Goal: Transaction & Acquisition: Purchase product/service

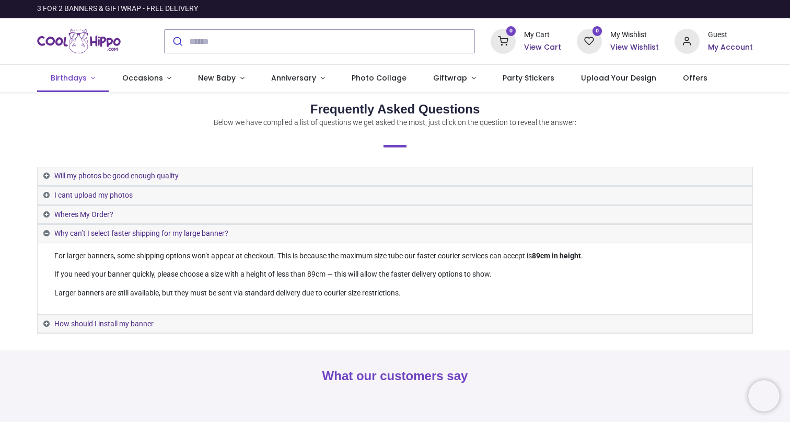
click at [72, 79] on span "Birthdays" at bounding box center [69, 78] width 36 height 10
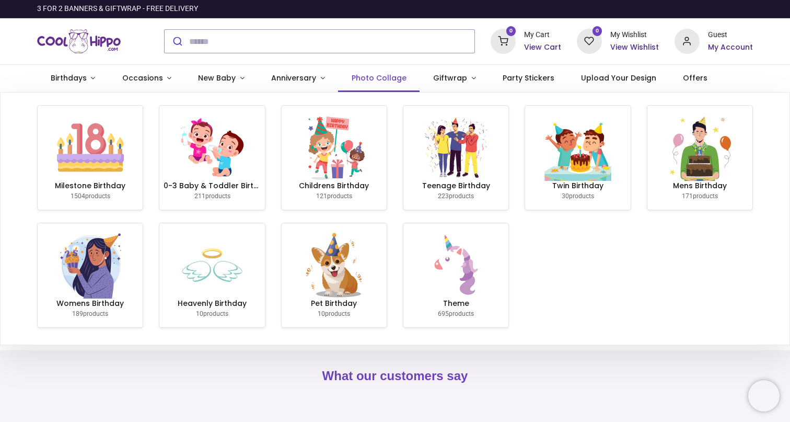
click at [369, 77] on span "Photo Collage" at bounding box center [379, 78] width 55 height 10
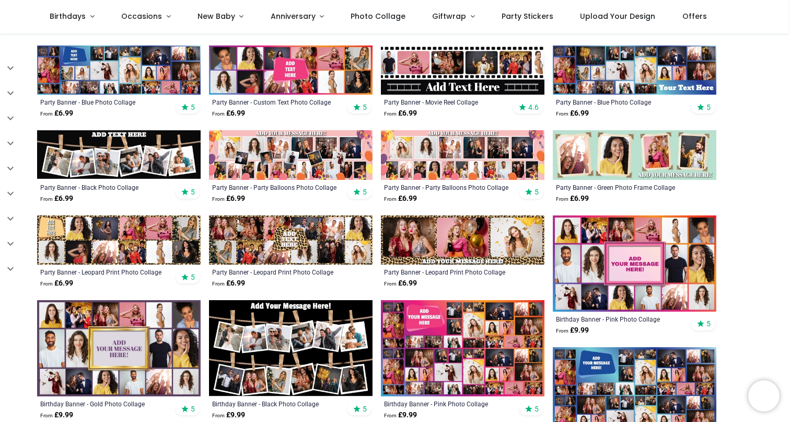
scroll to position [316, 0]
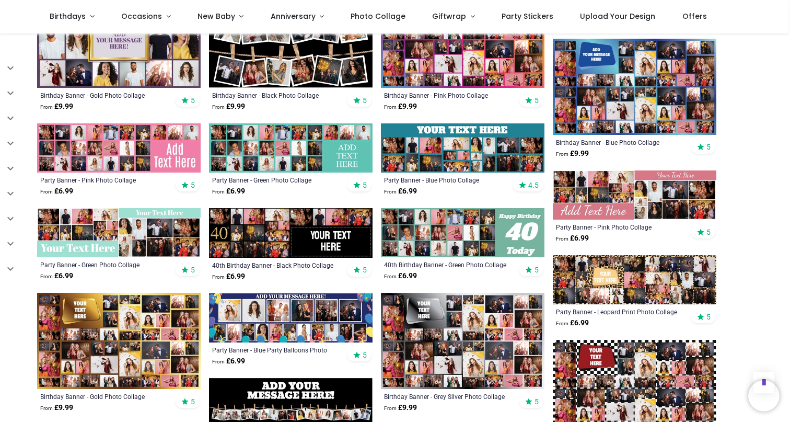
scroll to position [617, 0]
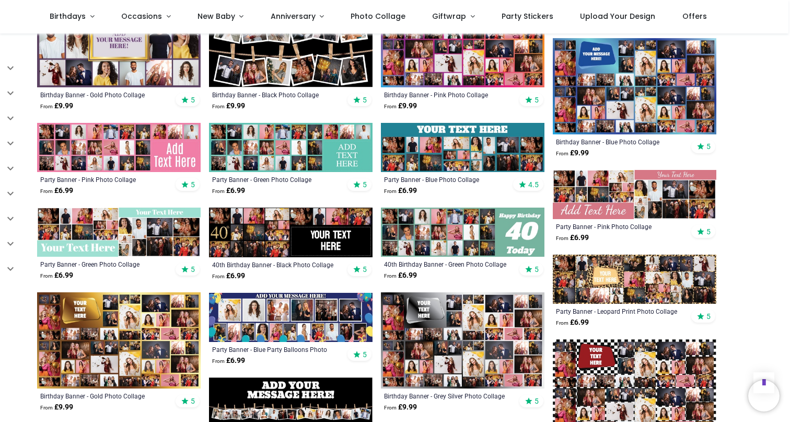
click at [131, 324] on img at bounding box center [119, 340] width 164 height 96
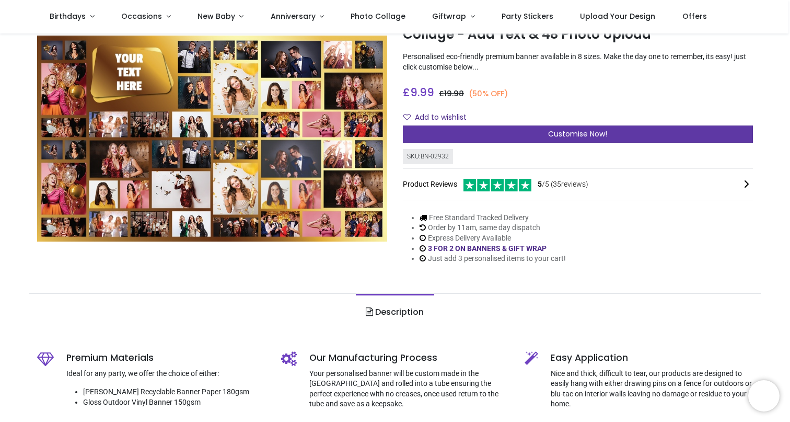
scroll to position [29, 0]
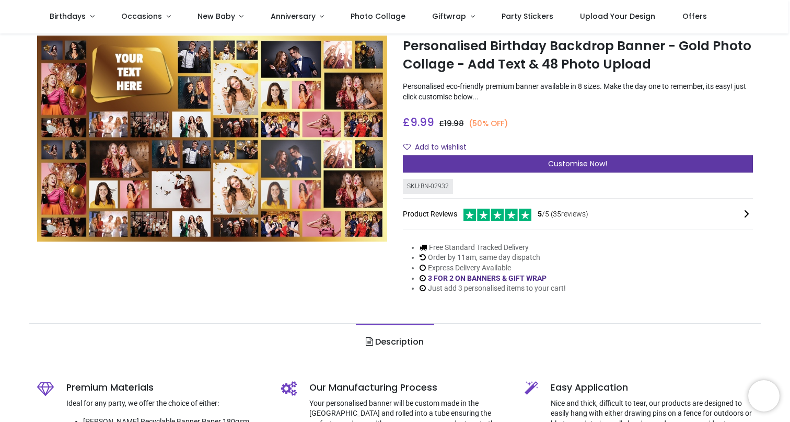
click at [573, 165] on span "Customise Now!" at bounding box center [577, 163] width 59 height 10
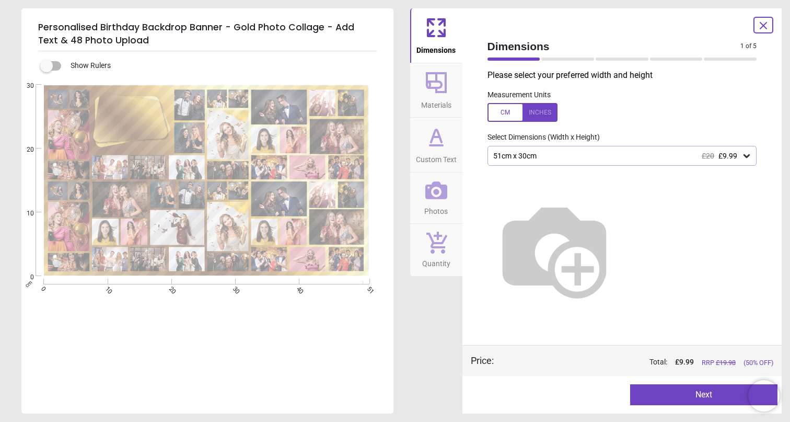
click at [747, 157] on icon at bounding box center [747, 156] width 6 height 4
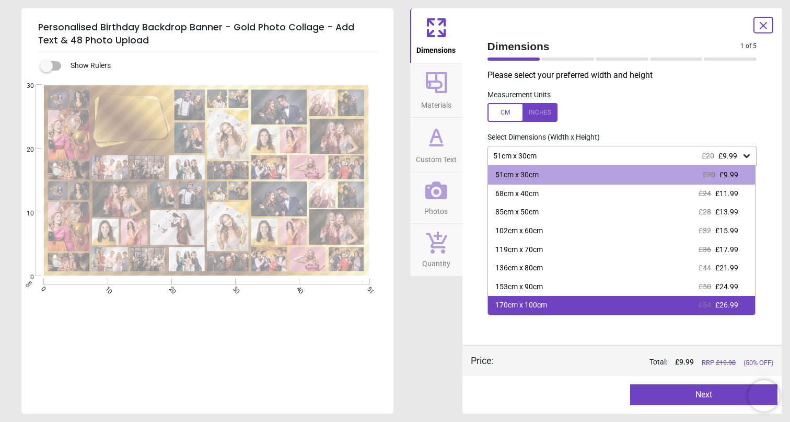
click at [610, 301] on div "170cm x 100cm £54 £26.99" at bounding box center [622, 305] width 268 height 19
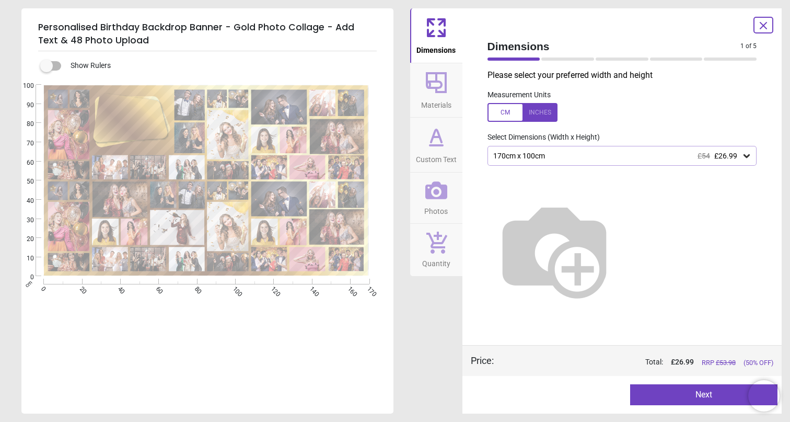
click at [713, 398] on button "Next" at bounding box center [703, 394] width 147 height 21
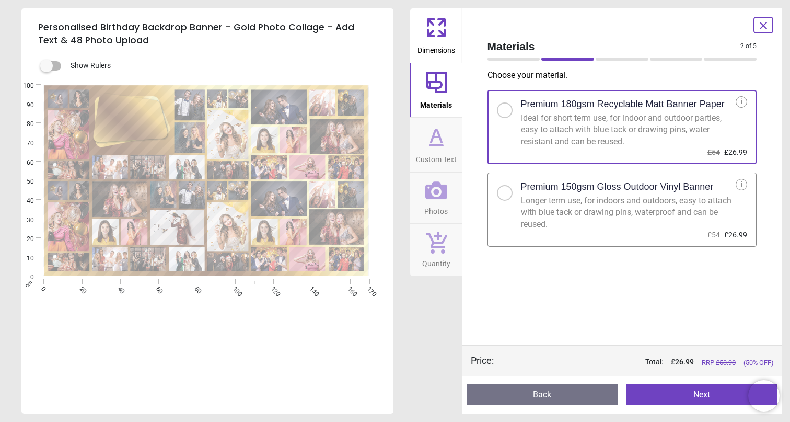
click at [705, 396] on button "Next" at bounding box center [702, 394] width 152 height 21
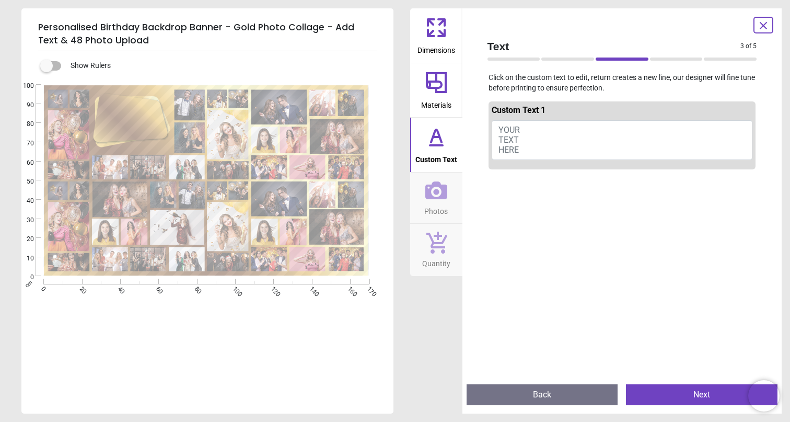
click at [528, 133] on button "YOUR TEXT HERE" at bounding box center [622, 140] width 261 height 40
click at [515, 129] on span "YOUR TEXT HERE" at bounding box center [509, 140] width 21 height 30
click at [145, 105] on textarea "***** **** *******" at bounding box center [129, 118] width 59 height 34
click at [142, 118] on textarea "***** **** *******" at bounding box center [129, 118] width 59 height 34
click at [145, 128] on textarea "***** **** *******" at bounding box center [129, 118] width 59 height 34
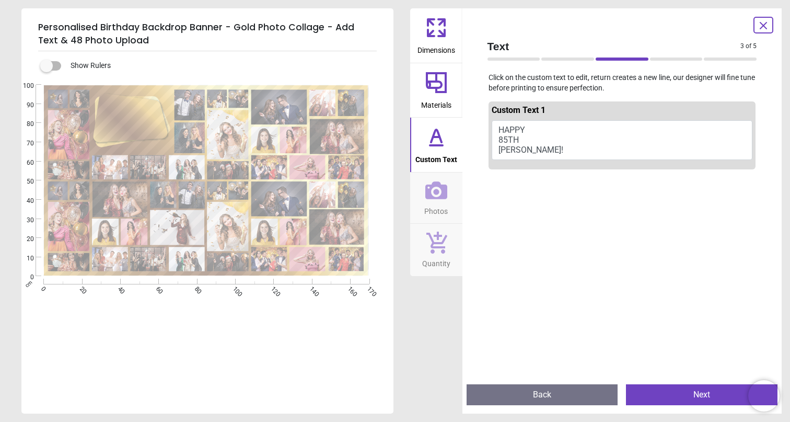
type textarea "***** **** *******"
click at [706, 392] on button "Next" at bounding box center [702, 394] width 152 height 21
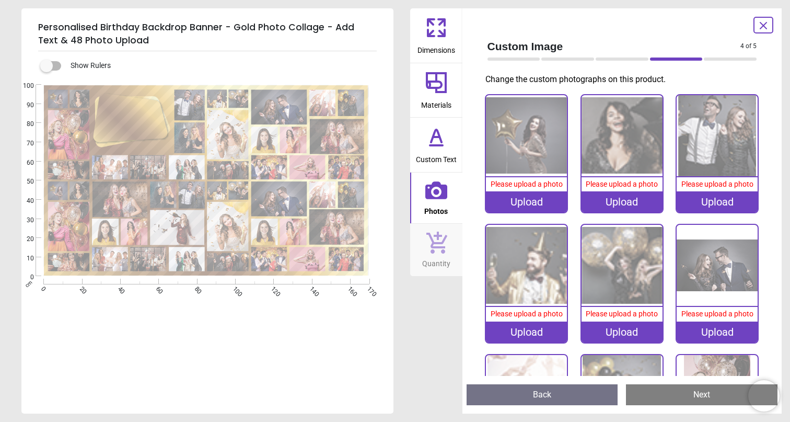
click at [534, 204] on div "Upload" at bounding box center [526, 201] width 81 height 21
click at [527, 194] on div "Upload" at bounding box center [526, 201] width 81 height 21
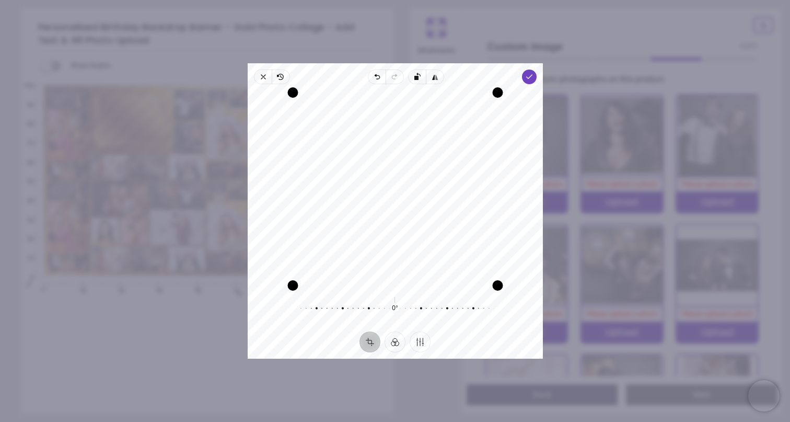
drag, startPoint x: 461, startPoint y: 192, endPoint x: 459, endPoint y: 212, distance: 19.9
click at [459, 213] on div "Recenter" at bounding box center [395, 188] width 279 height 193
click at [532, 74] on icon "button" at bounding box center [529, 77] width 8 height 8
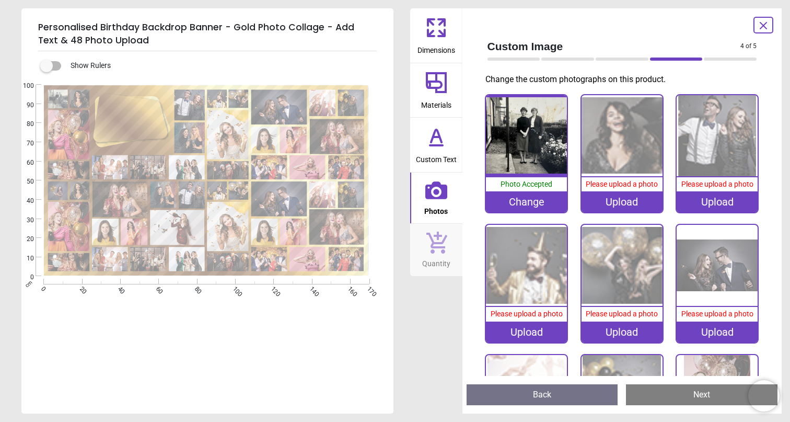
click at [621, 198] on div "Upload" at bounding box center [622, 201] width 81 height 21
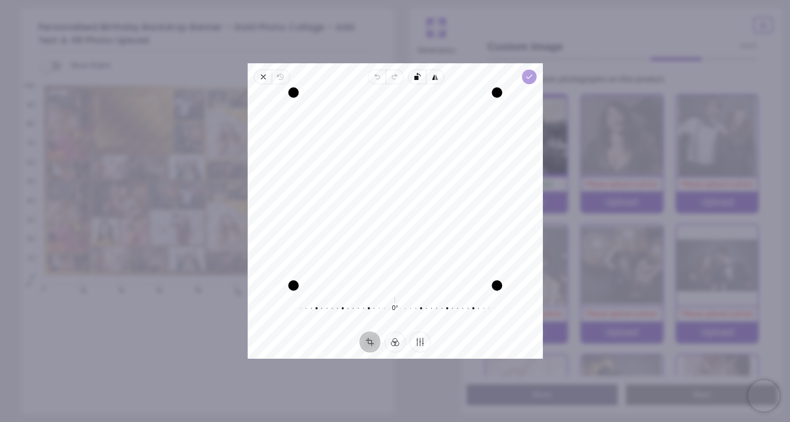
click at [529, 78] on polyline "button" at bounding box center [529, 77] width 6 height 4
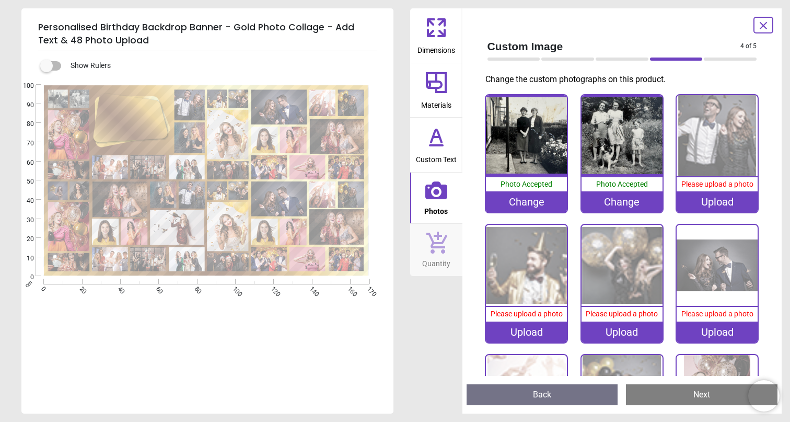
click at [722, 203] on div "Upload" at bounding box center [717, 201] width 81 height 21
